Goal: Find specific page/section: Find specific page/section

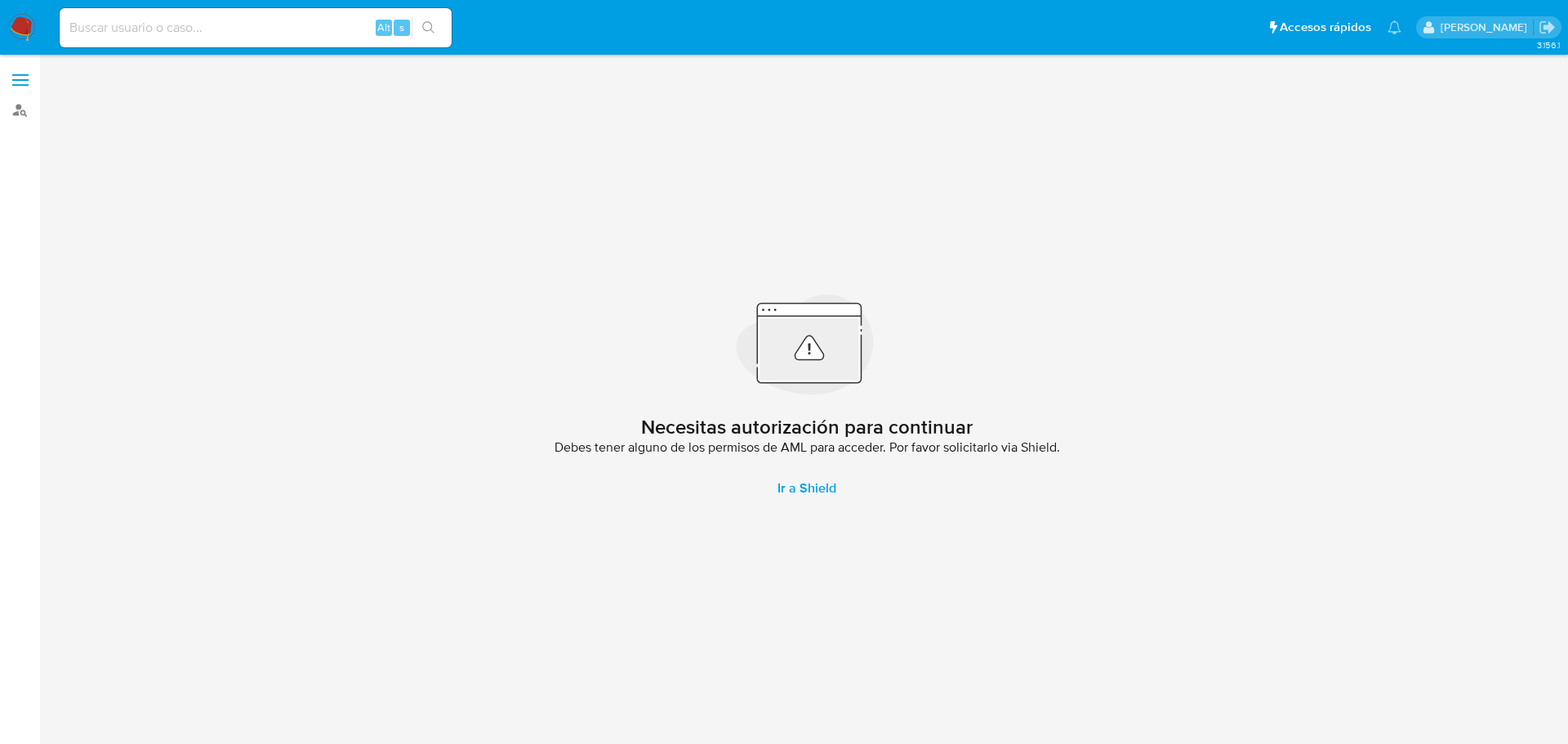
drag, startPoint x: 0, startPoint y: 0, endPoint x: 13, endPoint y: 86, distance: 87.0
click at [13, 86] on label at bounding box center [20, 80] width 41 height 35
click at [0, 0] on input "checkbox" at bounding box center [0, 0] width 0 height 0
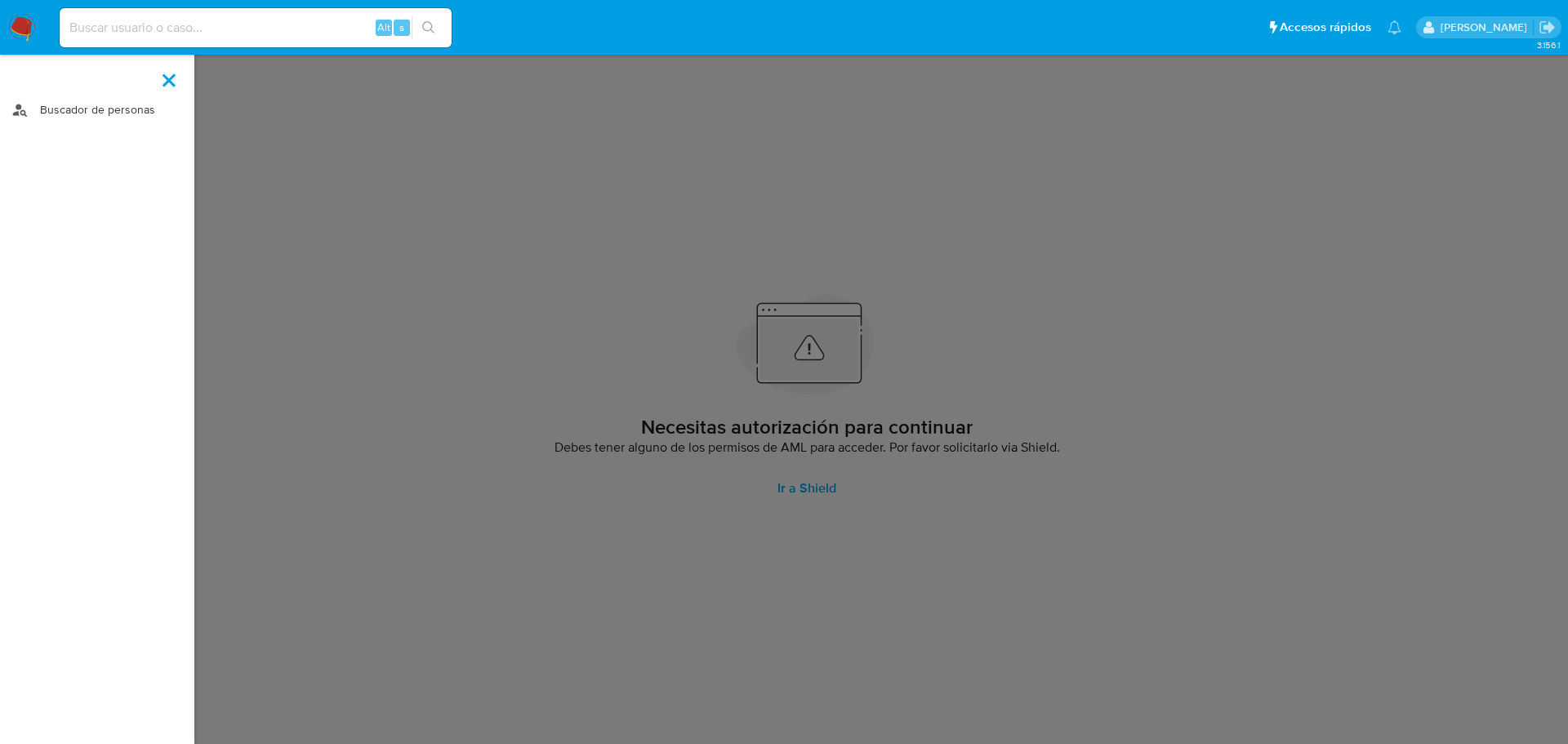
click at [64, 108] on link "Buscador de personas" at bounding box center [97, 110] width 195 height 25
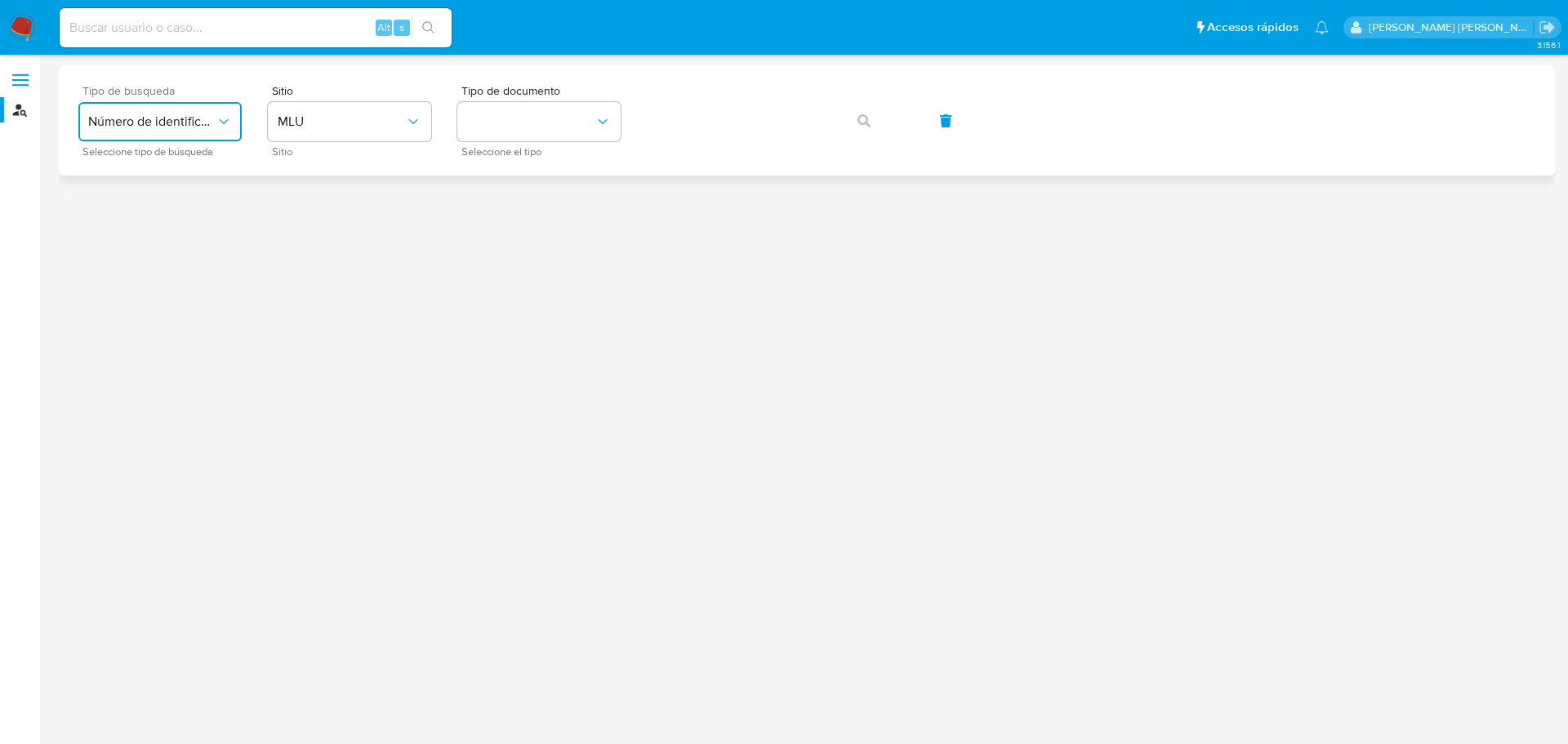
click at [138, 128] on span "Número de identificación" at bounding box center [152, 122] width 127 height 16
click at [169, 226] on div "User ID" at bounding box center [155, 221] width 134 height 39
click at [189, 115] on span "User ID" at bounding box center [152, 122] width 127 height 16
click at [184, 180] on span "Número de identificación" at bounding box center [155, 174] width 134 height 33
click at [377, 92] on span "Sitio" at bounding box center [354, 90] width 164 height 12
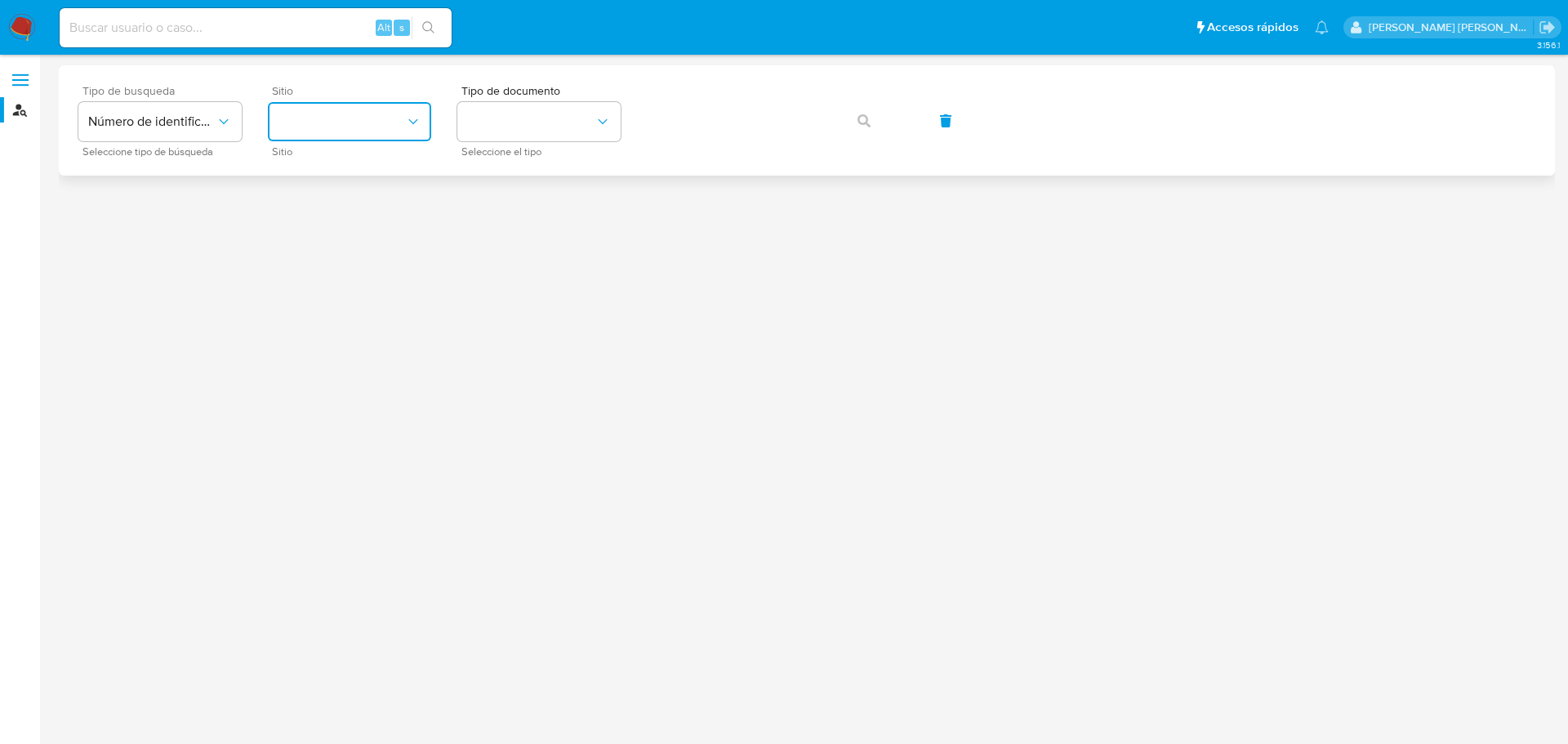
click at [387, 115] on button "site_id" at bounding box center [350, 121] width 164 height 39
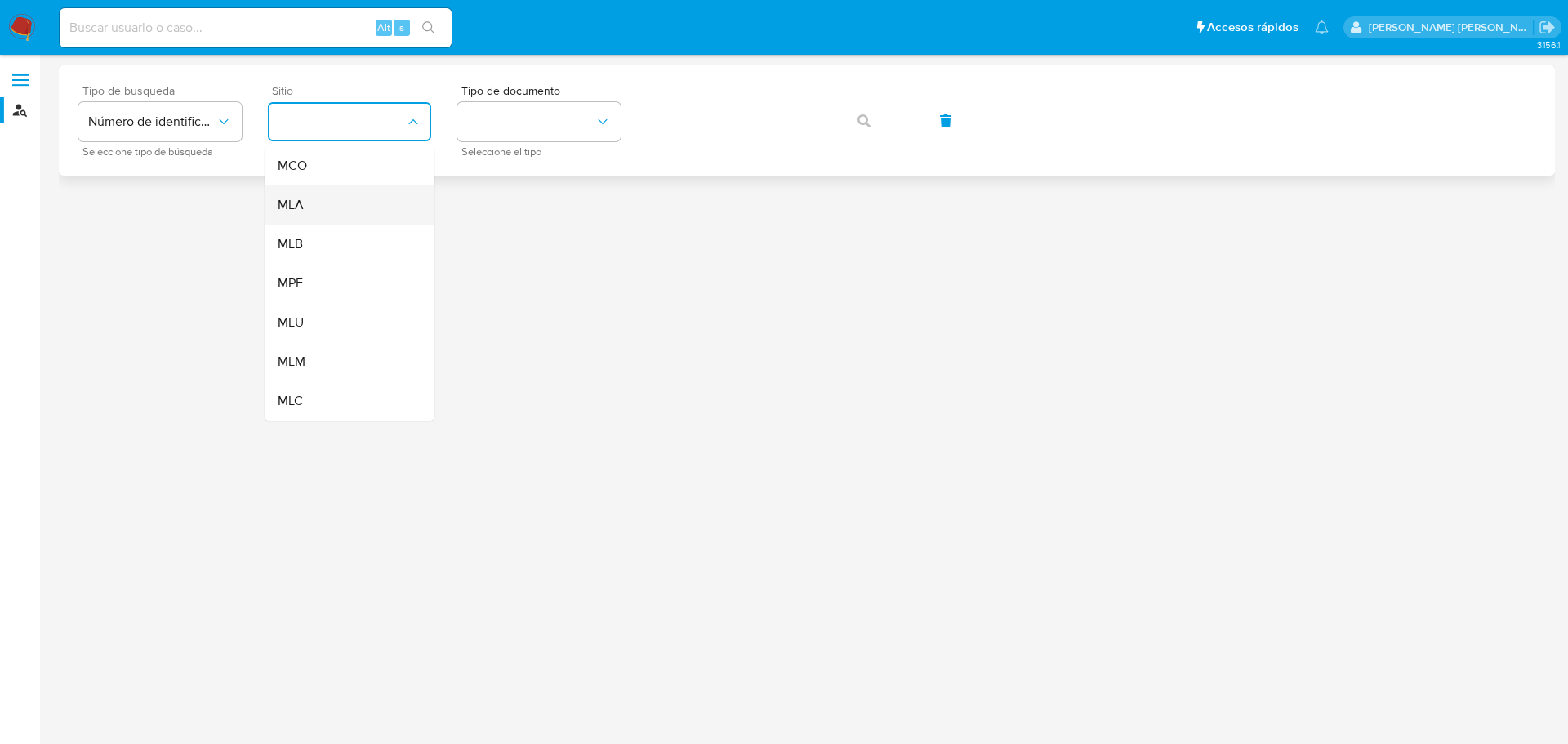
click at [328, 211] on div "MLA" at bounding box center [344, 205] width 134 height 39
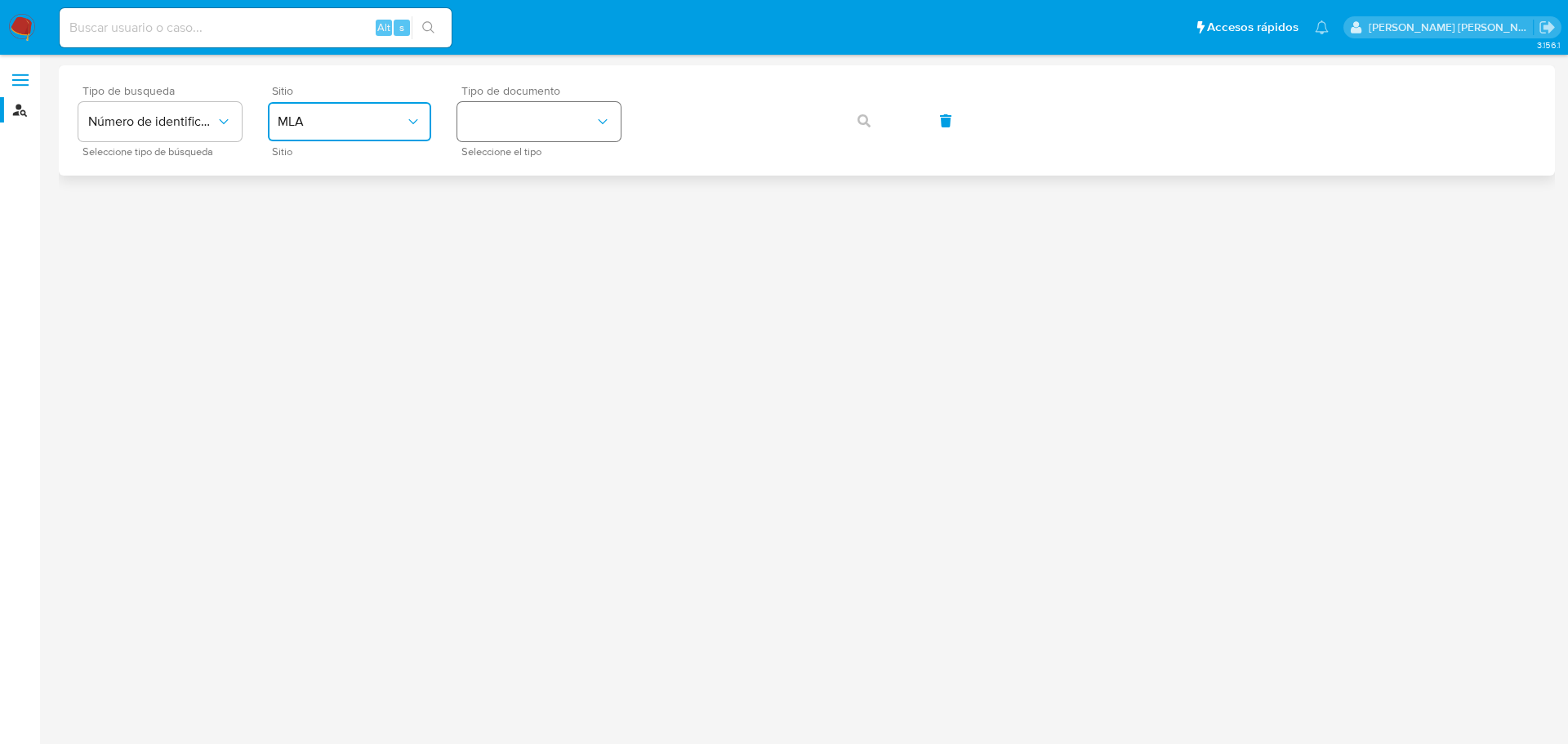
click at [558, 126] on button "identificationType" at bounding box center [539, 121] width 164 height 39
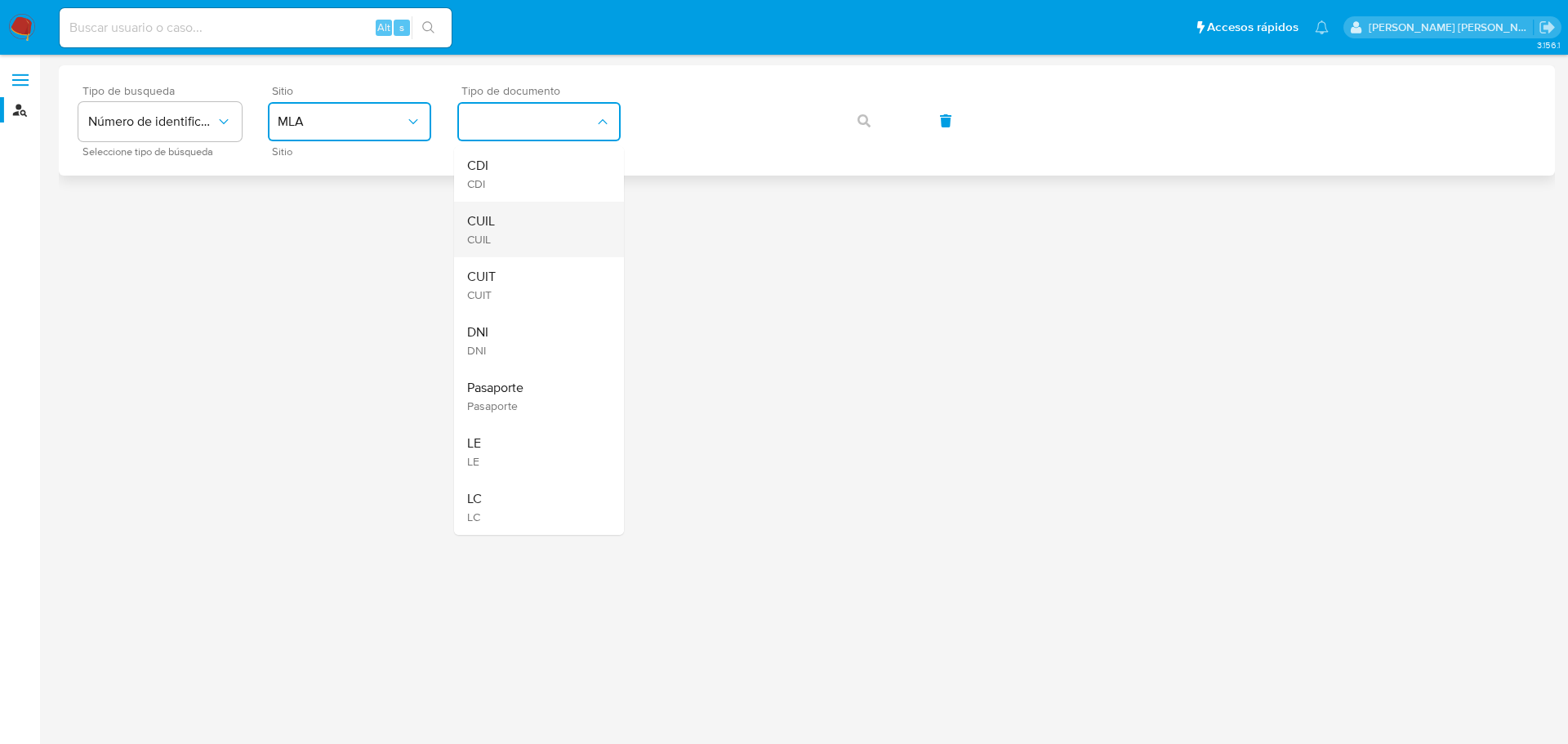
click at [542, 225] on div "CUIL CUIL" at bounding box center [534, 229] width 134 height 55
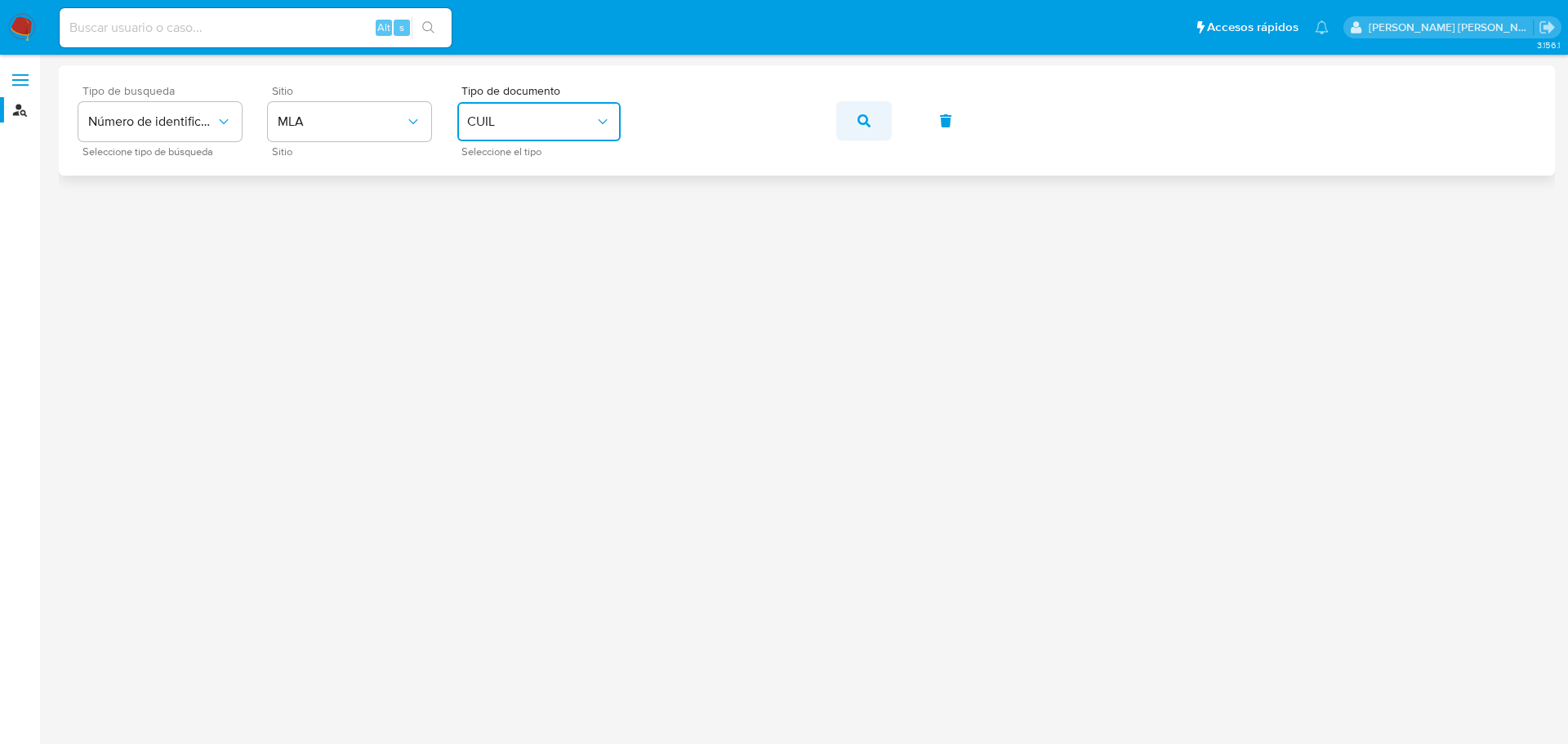
click at [862, 122] on icon "button" at bounding box center [864, 121] width 13 height 13
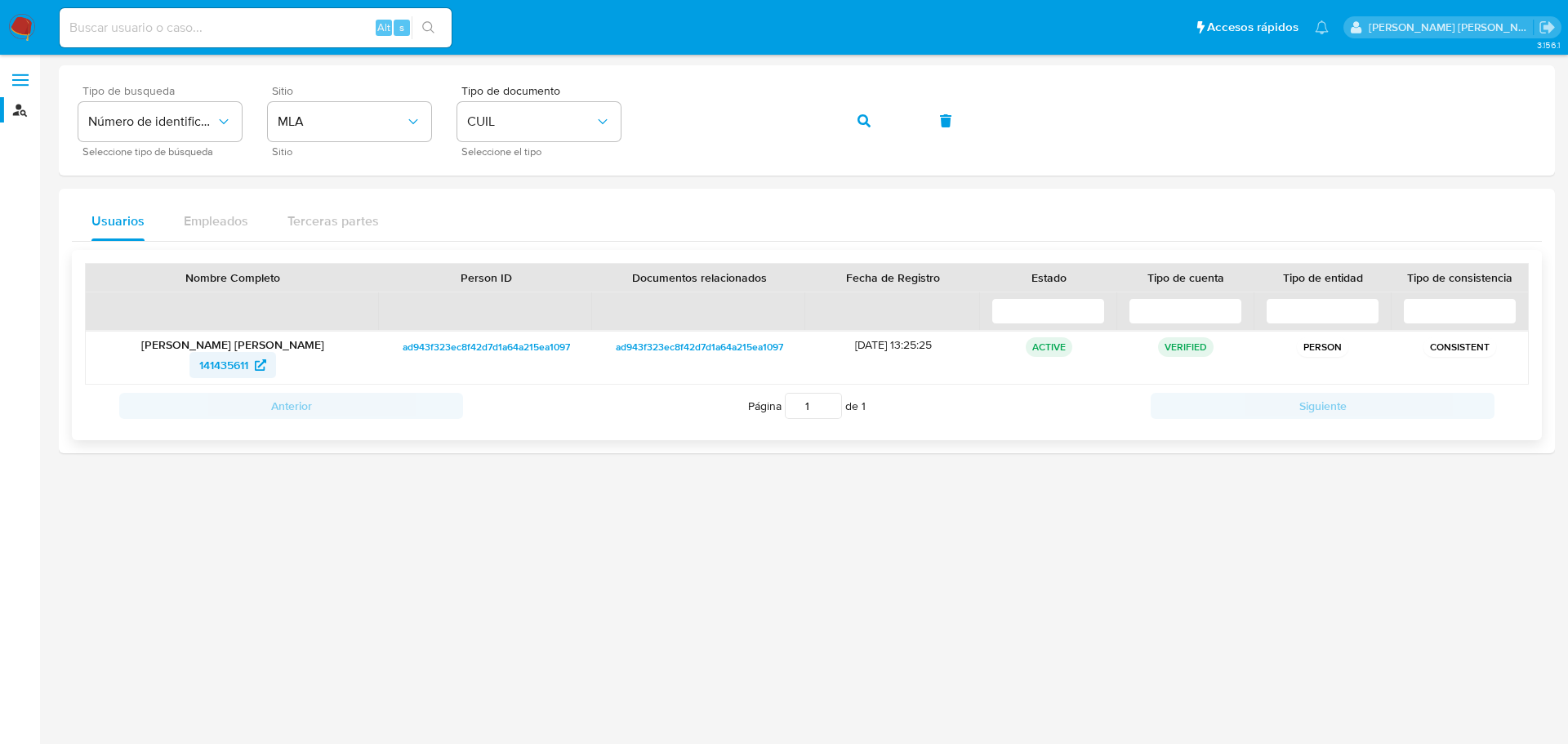
click at [252, 365] on span "141435611" at bounding box center [233, 365] width 67 height 26
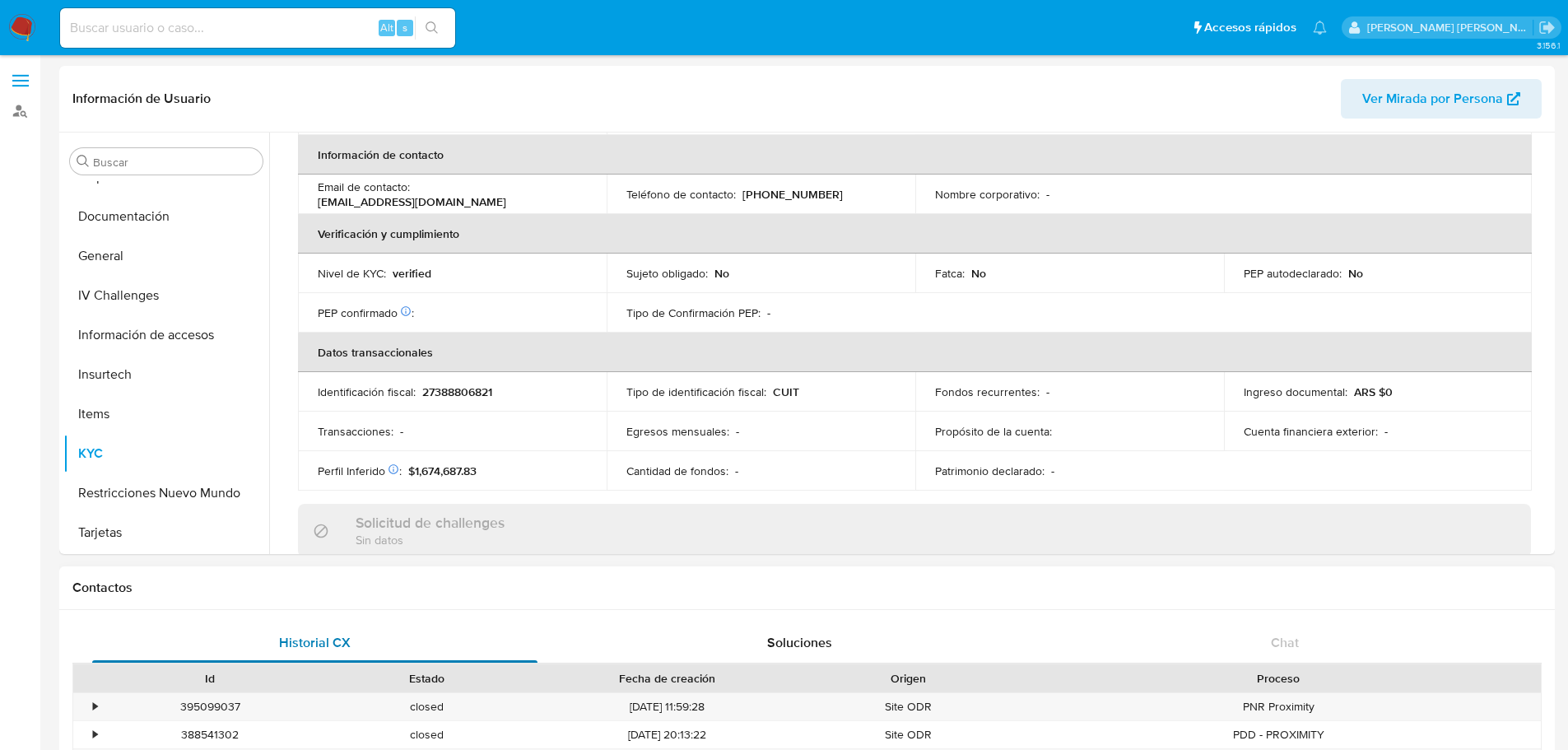
scroll to position [577, 0]
select select "10"
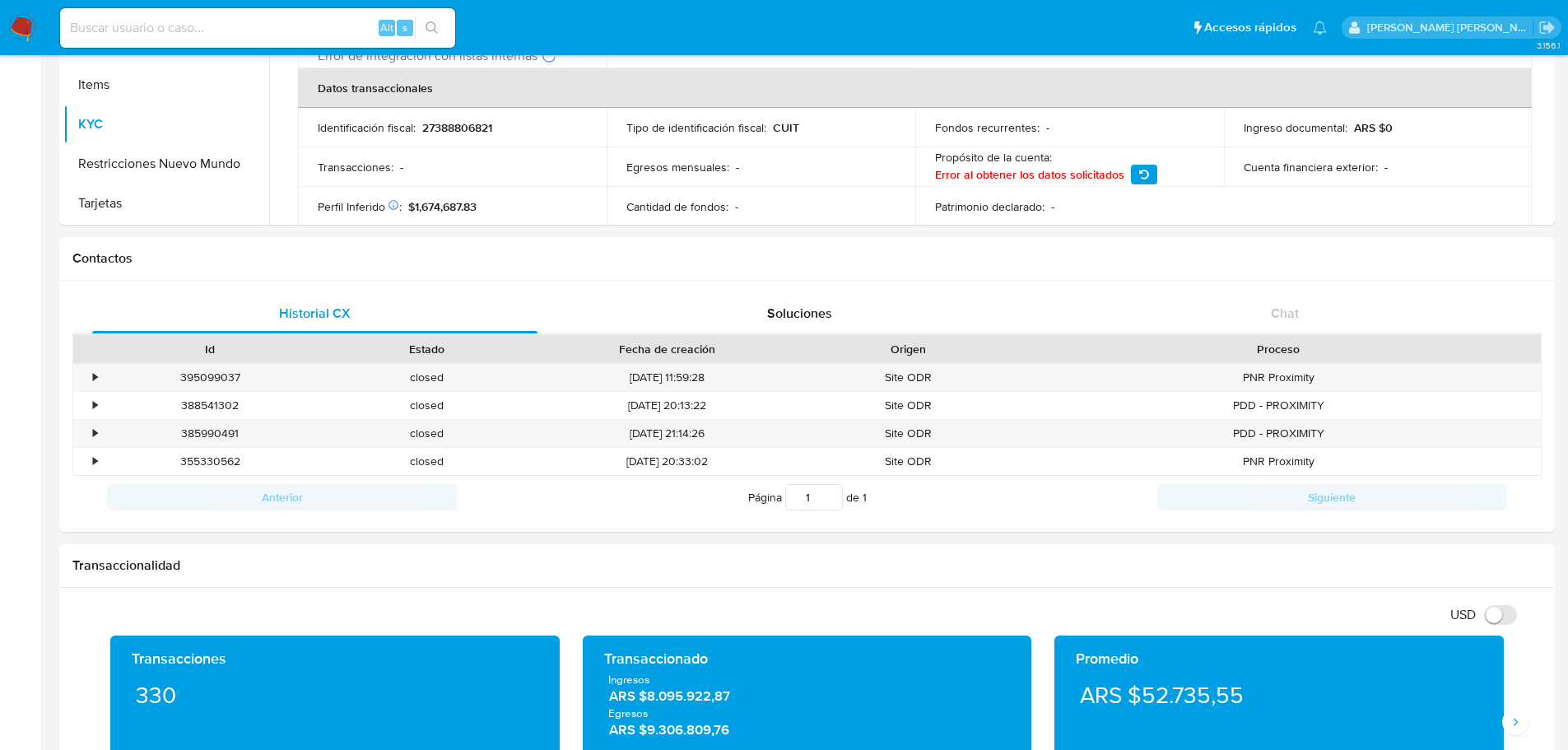
scroll to position [165, 0]
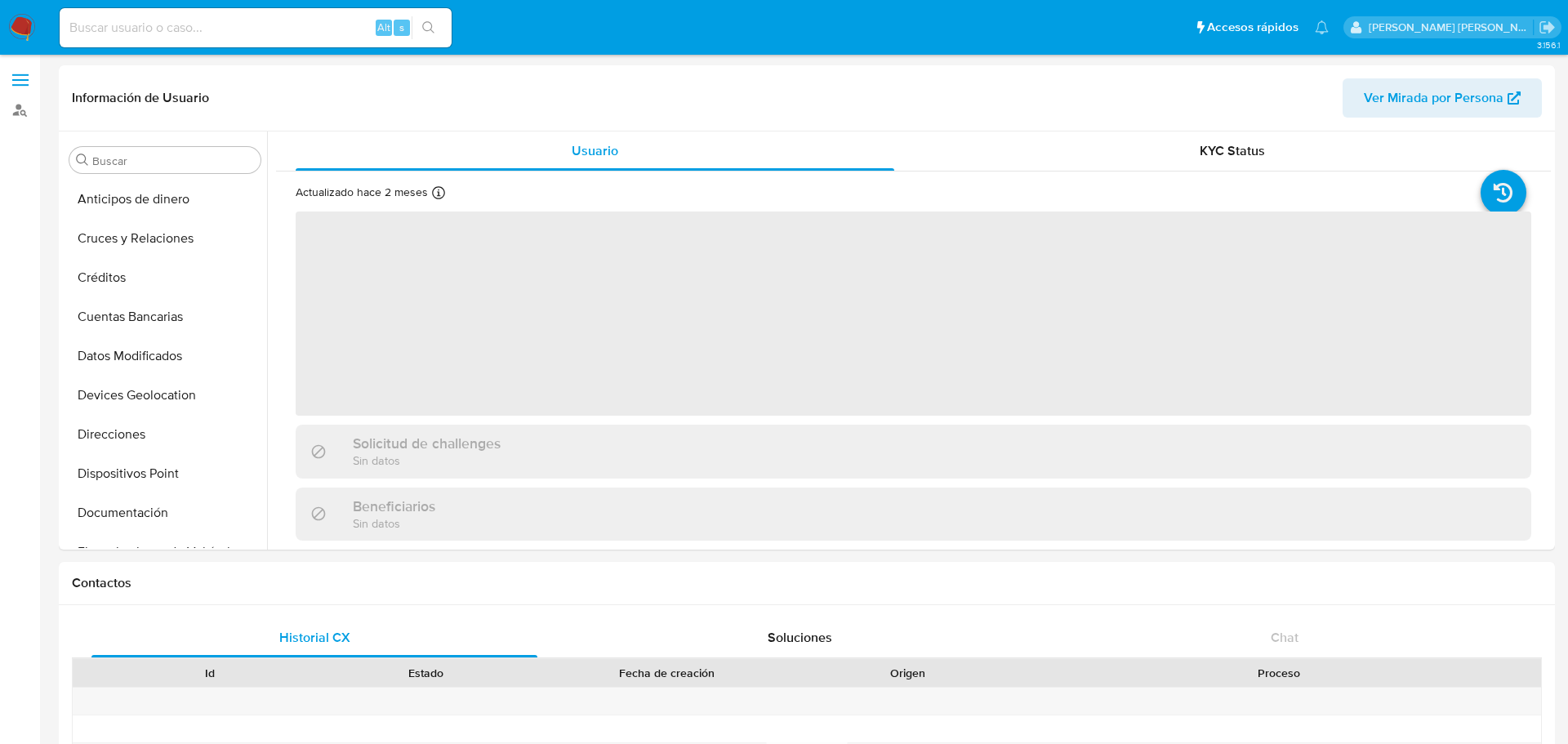
select select "10"
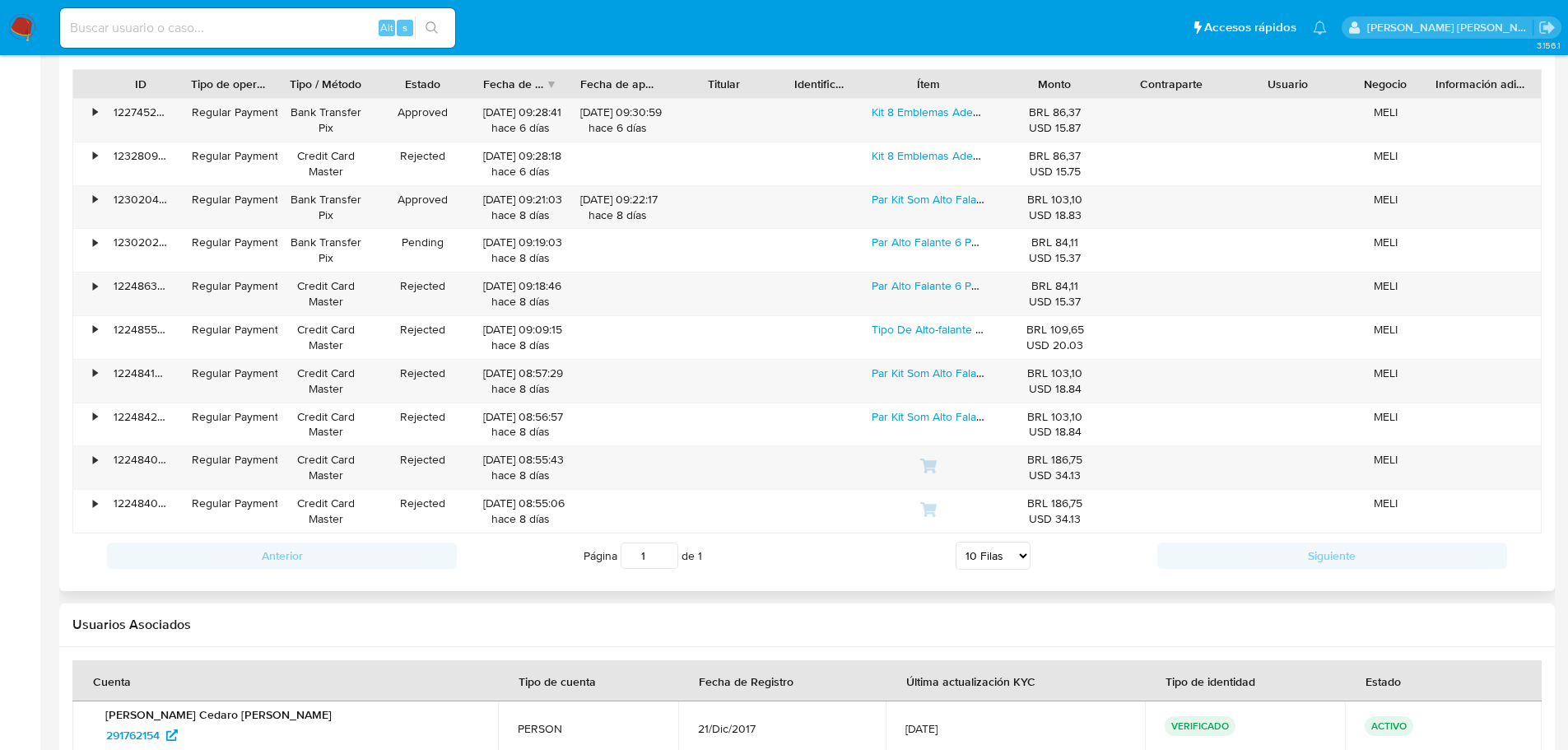
scroll to position [1564, 0]
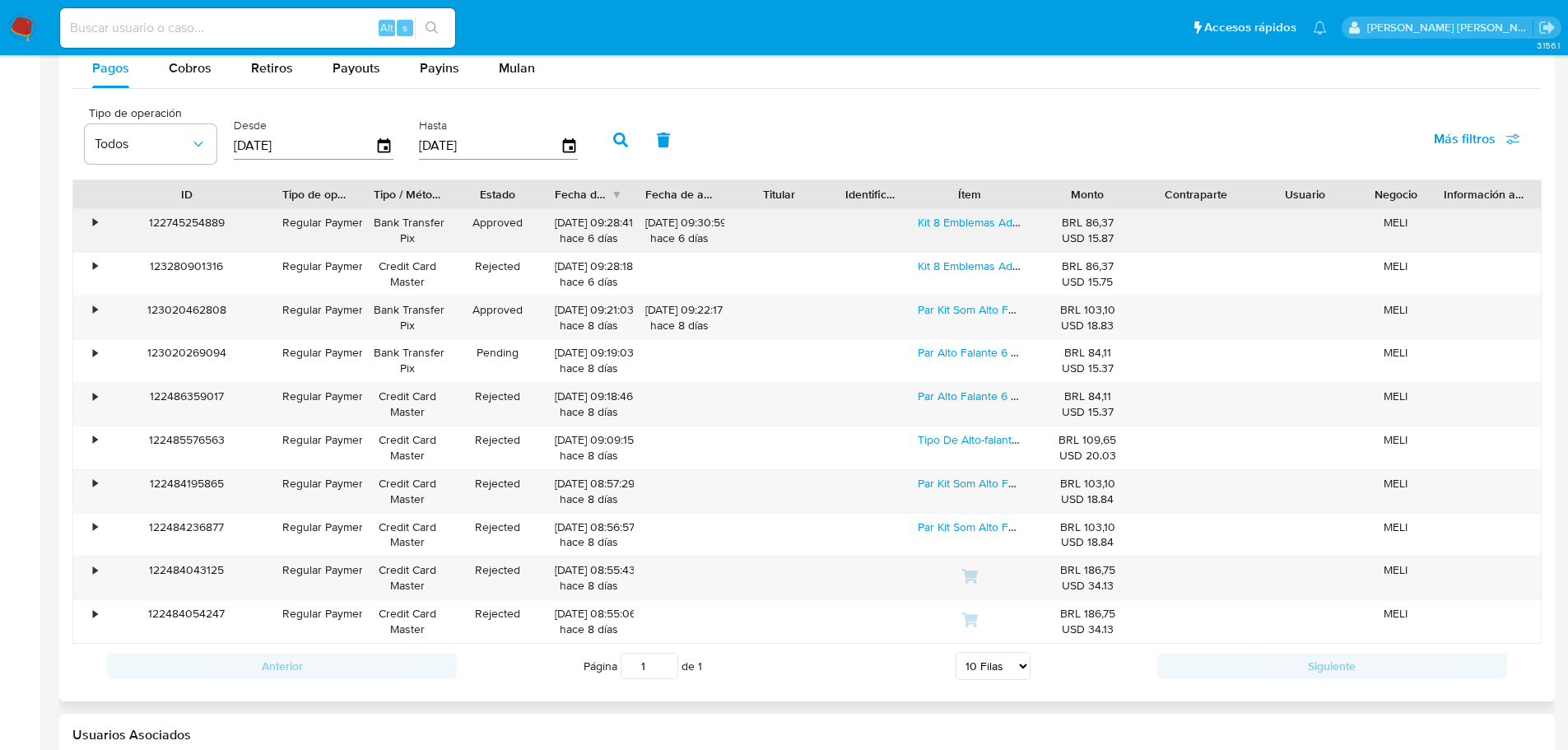
drag, startPoint x: 250, startPoint y: 196, endPoint x: 160, endPoint y: 215, distance: 92.0
click at [260, 196] on div at bounding box center [270, 194] width 29 height 28
click at [84, 225] on div "•" at bounding box center [87, 230] width 28 height 43
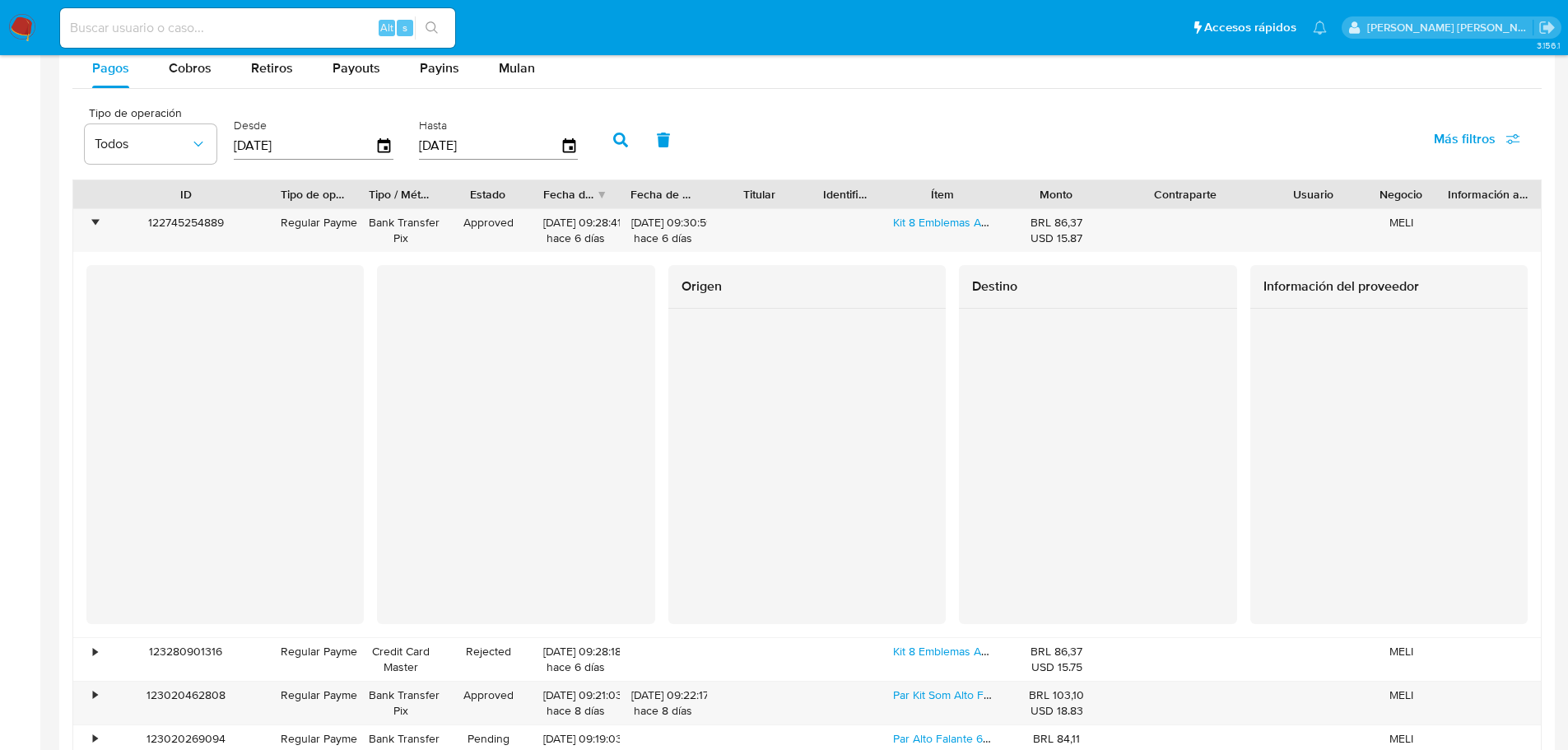
drag, startPoint x: 1254, startPoint y: 199, endPoint x: 1295, endPoint y: 198, distance: 41.0
click at [1295, 198] on div "ID Tipo de operación Tipo / Método Estado Fecha de creación Fecha de aprobación…" at bounding box center [806, 194] width 1467 height 28
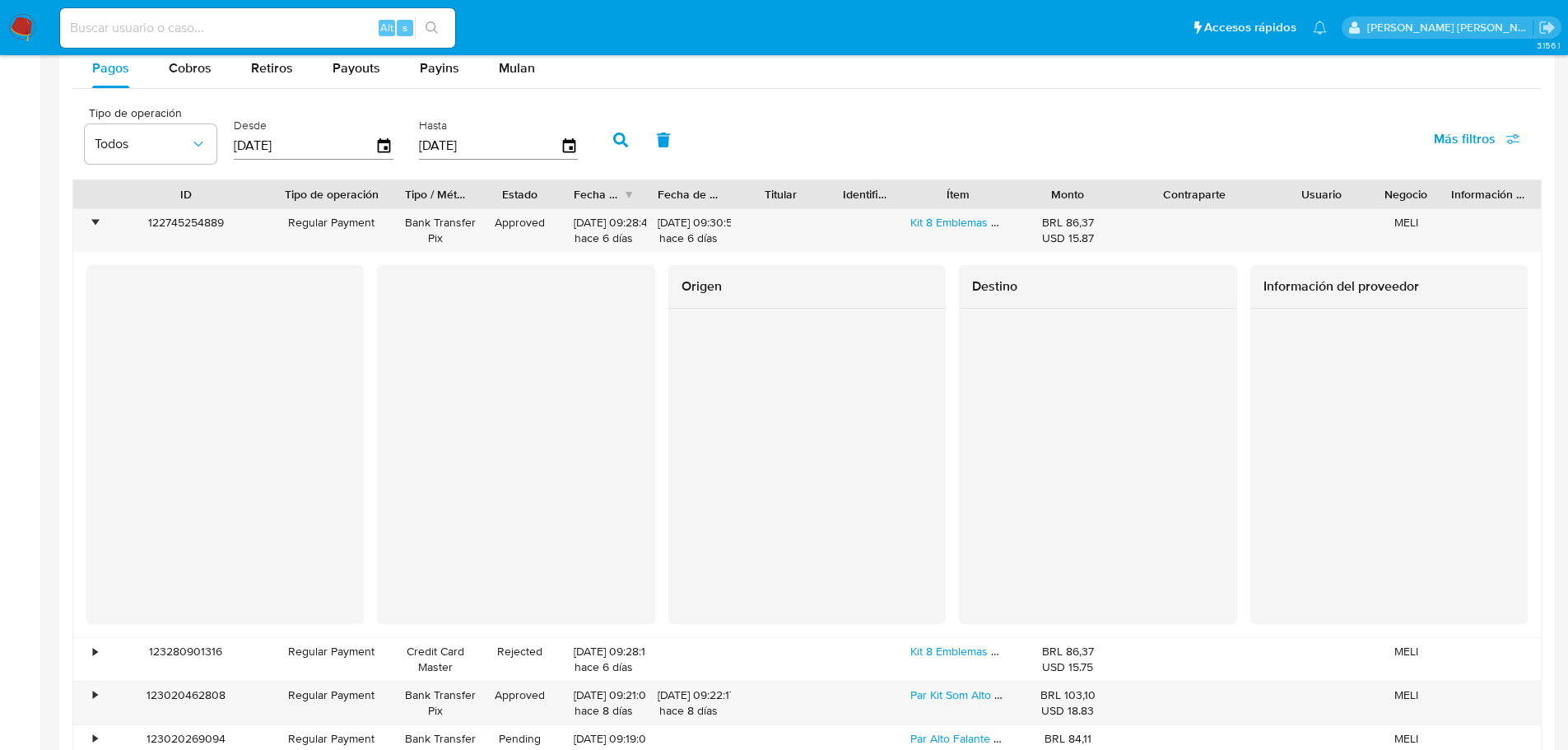
drag, startPoint x: 355, startPoint y: 206, endPoint x: 389, endPoint y: 207, distance: 34.0
click at [389, 207] on div at bounding box center [393, 194] width 29 height 28
